Goal: Transaction & Acquisition: Purchase product/service

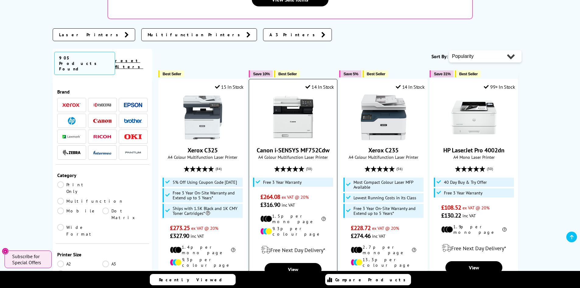
scroll to position [91, 0]
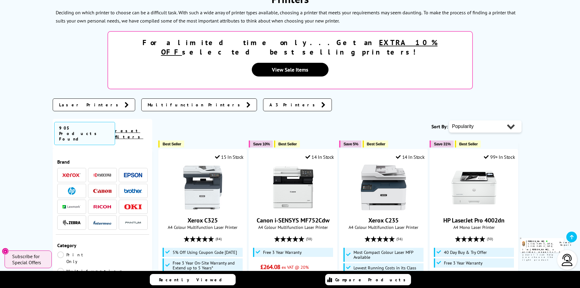
click at [72, 187] on img at bounding box center [72, 191] width 8 height 8
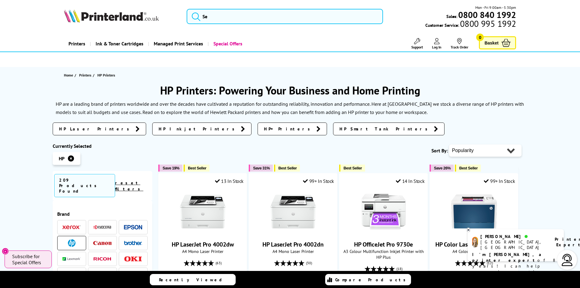
click at [464, 152] on select "Popularity Rating Price - Low to High Price - High to Low Running Costs - Low t…" at bounding box center [485, 150] width 72 height 12
select select "Price Ascending"
click at [449, 144] on select "Popularity Rating Price - Low to High Price - High to Low Running Costs - Low t…" at bounding box center [485, 150] width 72 height 12
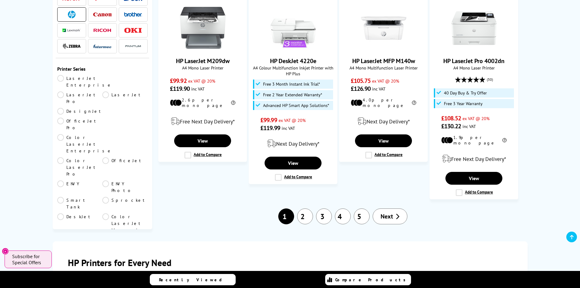
scroll to position [669, 0]
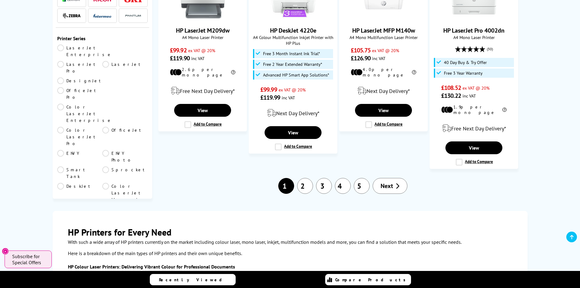
click at [384, 182] on span "Next" at bounding box center [386, 186] width 12 height 8
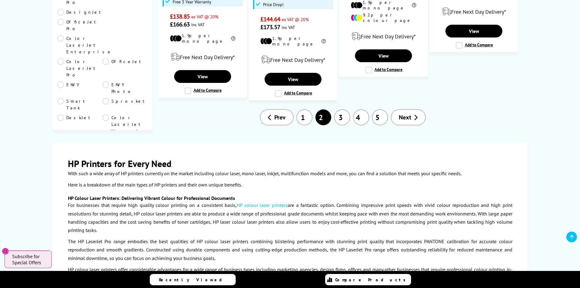
scroll to position [730, 0]
click at [404, 113] on span "Next" at bounding box center [405, 117] width 12 height 8
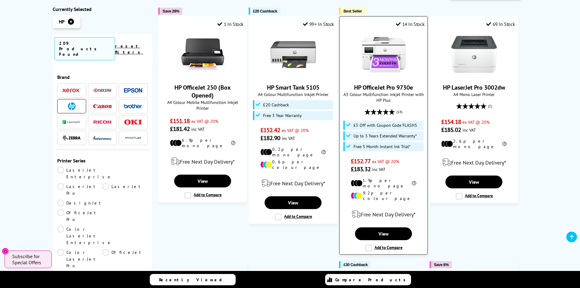
scroll to position [243, 0]
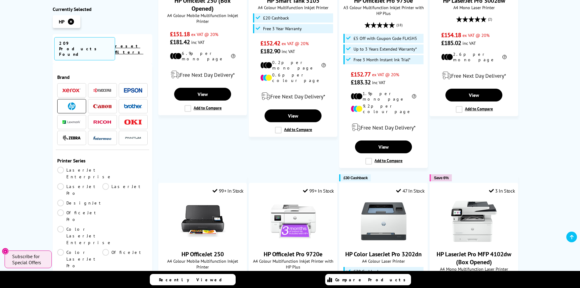
click at [102, 183] on link "LaserJet" at bounding box center [124, 189] width 45 height 13
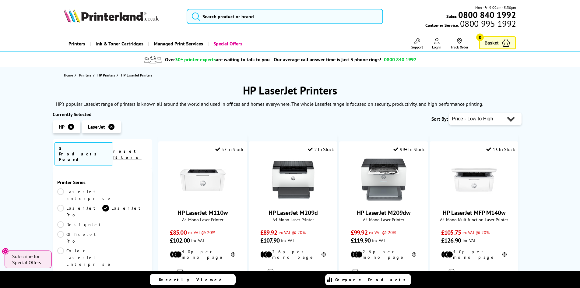
click at [141, 148] on link "reset filters" at bounding box center [127, 154] width 28 height 12
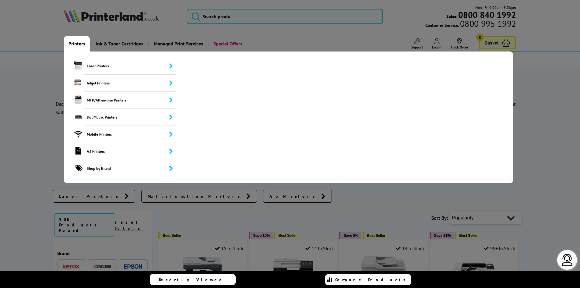
click at [78, 44] on link "Printers" at bounding box center [77, 44] width 26 height 16
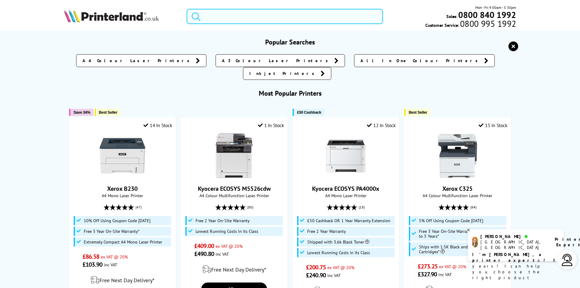
click at [213, 17] on input "search" at bounding box center [285, 16] width 196 height 15
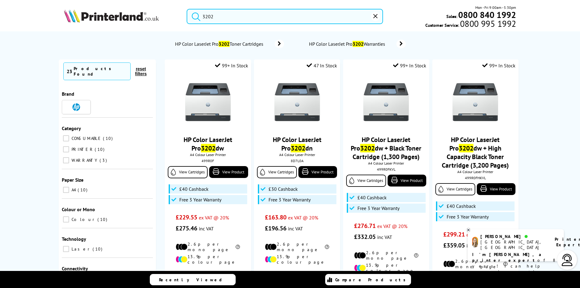
click at [187, 9] on button "submit" at bounding box center [194, 15] width 15 height 13
type input "320"
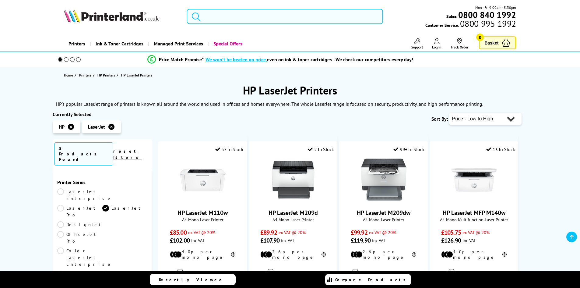
scroll to position [243, 0]
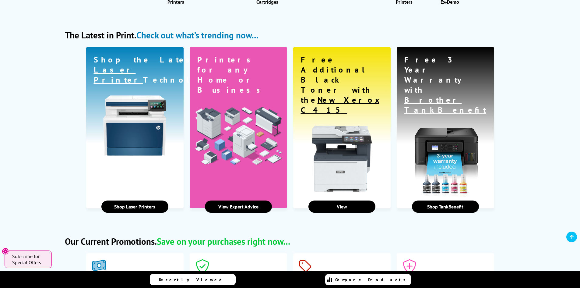
scroll to position [822, 0]
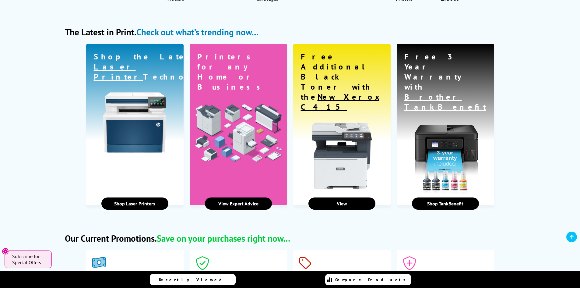
click at [130, 197] on link "Shop Laser Printers" at bounding box center [134, 203] width 67 height 12
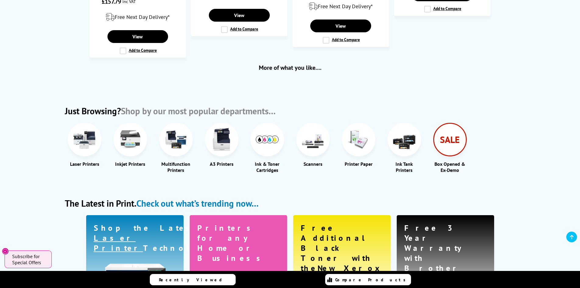
scroll to position [609, 0]
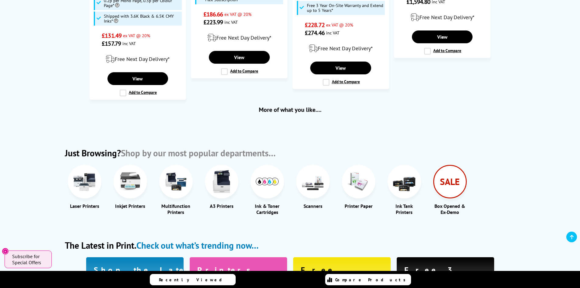
click at [172, 183] on img at bounding box center [175, 181] width 23 height 23
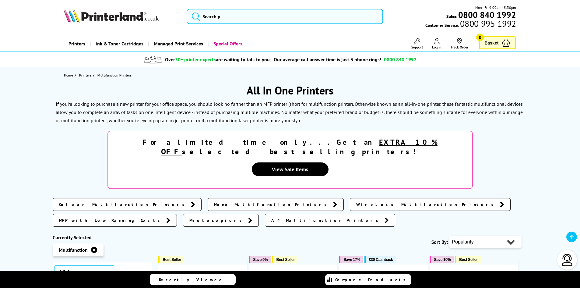
scroll to position [122, 0]
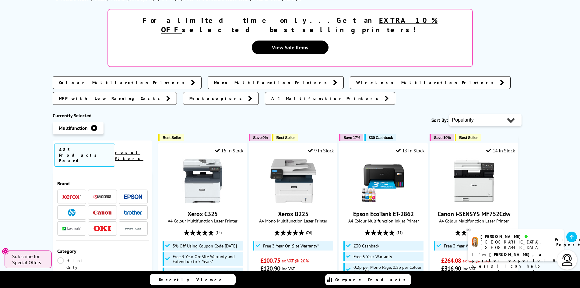
click at [75, 208] on img at bounding box center [72, 212] width 8 height 8
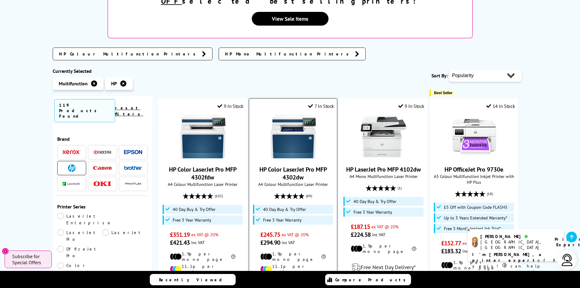
scroll to position [122, 0]
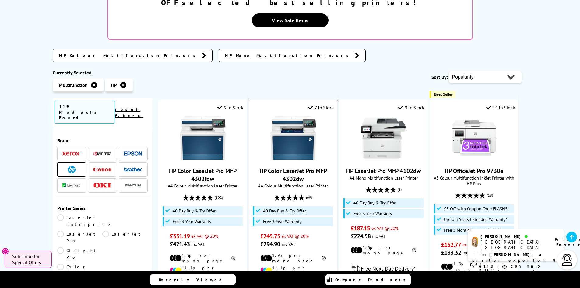
click at [293, 127] on img at bounding box center [293, 138] width 46 height 46
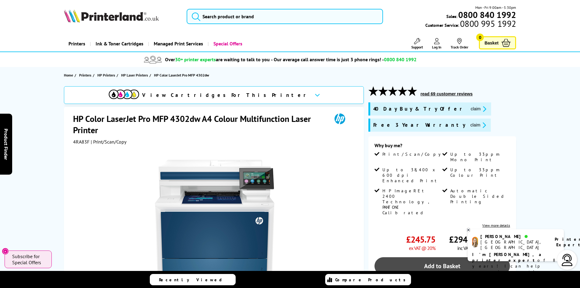
click at [421, 257] on link "Add to Basket" at bounding box center [441, 266] width 135 height 18
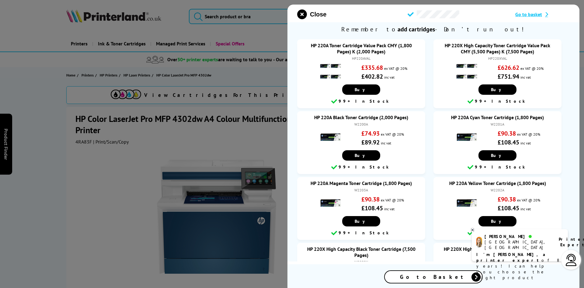
click at [526, 15] on span "Go to basket" at bounding box center [529, 14] width 27 height 6
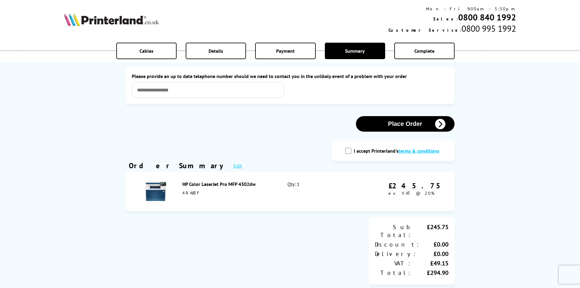
click at [348, 151] on input "I accept Printerland's terms & conditions" at bounding box center [348, 151] width 6 height 6
checkbox input "true"
click at [195, 92] on input "text" at bounding box center [208, 90] width 152 height 16
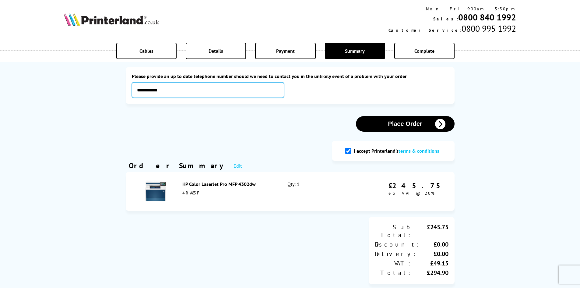
type input "**********"
click at [397, 119] on button "Place Order" at bounding box center [405, 124] width 99 height 16
